Goal: Task Accomplishment & Management: Use online tool/utility

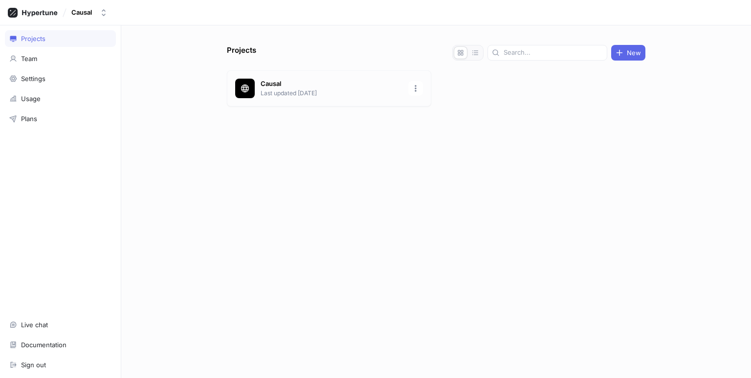
click at [292, 100] on div "Causal Last updated [DATE]" at bounding box center [329, 88] width 204 height 36
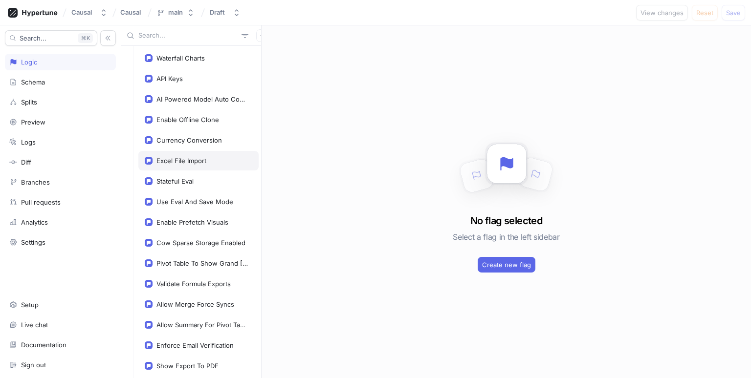
scroll to position [141, 0]
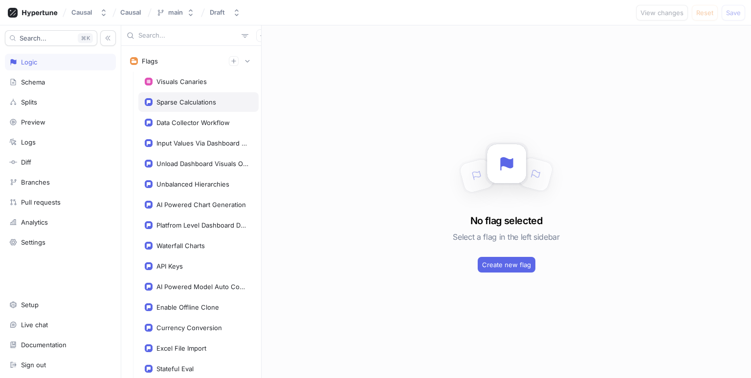
click at [186, 94] on div "Sparse Calculations" at bounding box center [198, 102] width 120 height 20
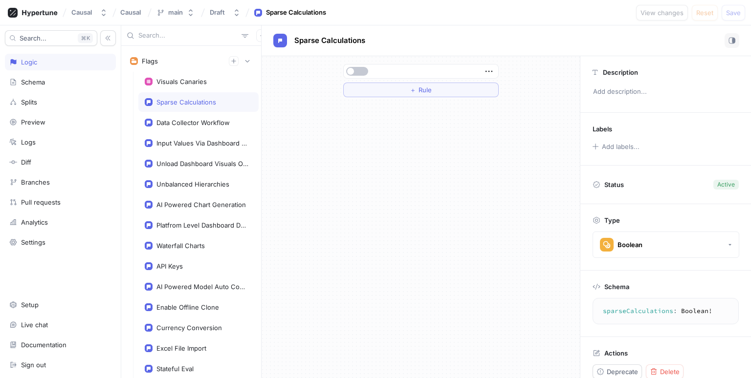
click at [371, 82] on div "＋ Rule" at bounding box center [420, 80] width 155 height 33
click at [370, 89] on button "＋ Rule" at bounding box center [420, 90] width 155 height 15
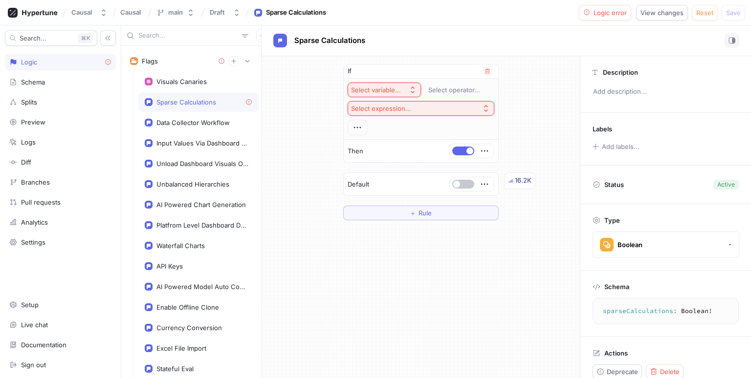
click at [373, 94] on button "Select variable..." at bounding box center [384, 90] width 73 height 15
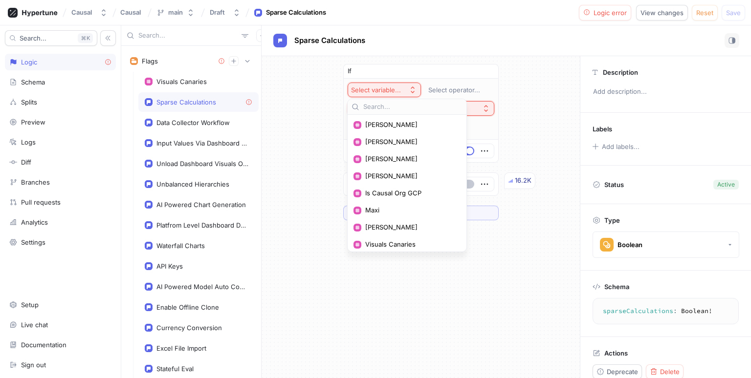
scroll to position [123, 0]
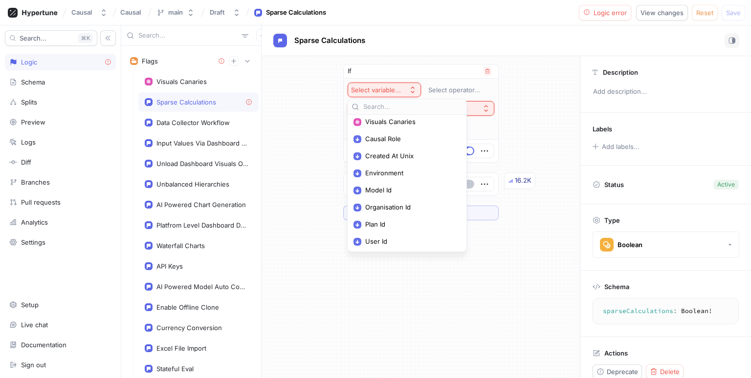
click at [408, 171] on span "Environment" at bounding box center [410, 173] width 90 height 8
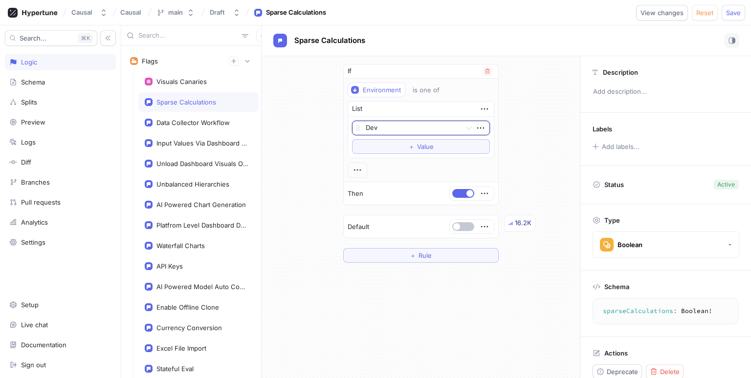
click at [384, 133] on div at bounding box center [411, 129] width 91 height 12
click at [384, 148] on button "＋ Value" at bounding box center [421, 146] width 138 height 15
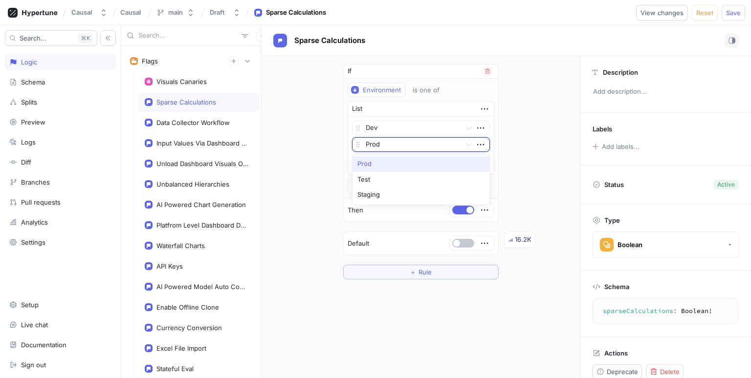
click at [374, 142] on div at bounding box center [411, 145] width 91 height 12
click at [375, 196] on div "Staging" at bounding box center [420, 195] width 137 height 16
click at [734, 14] on span "Save" at bounding box center [733, 13] width 15 height 6
click at [538, 205] on div "If Environment is one of List Dev Staging To pick up a draggable item, press th…" at bounding box center [421, 171] width 318 height 231
